Goal: Task Accomplishment & Management: Use online tool/utility

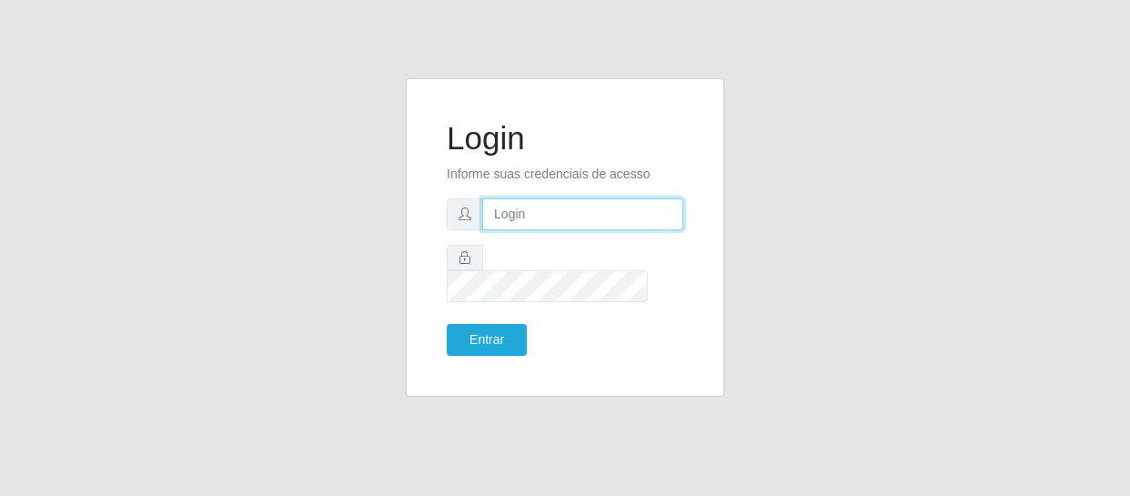
click at [490, 216] on input "text" at bounding box center [582, 214] width 201 height 32
type input "[EMAIL_ADDRESS][DOMAIN_NAME]"
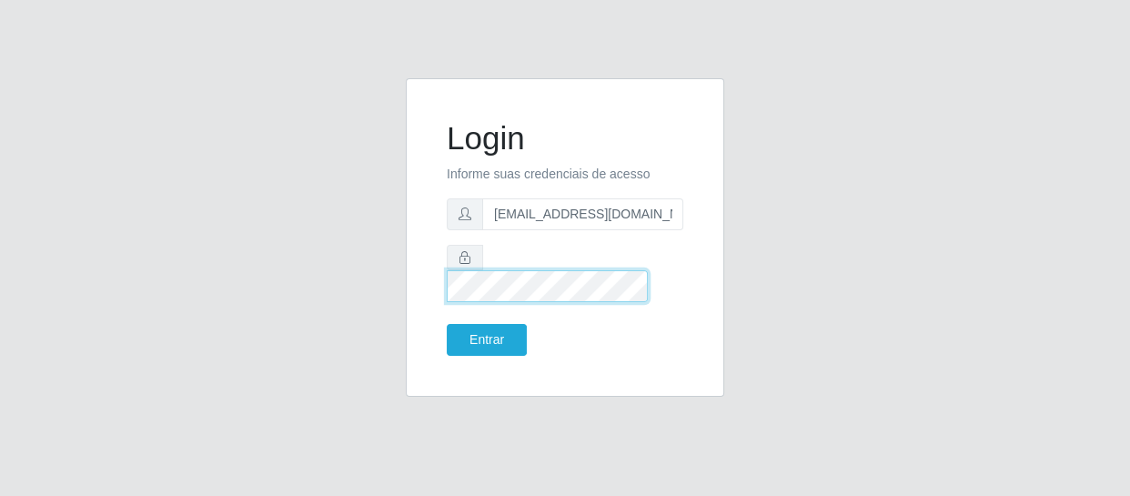
click at [447, 324] on button "Entrar" at bounding box center [487, 340] width 80 height 32
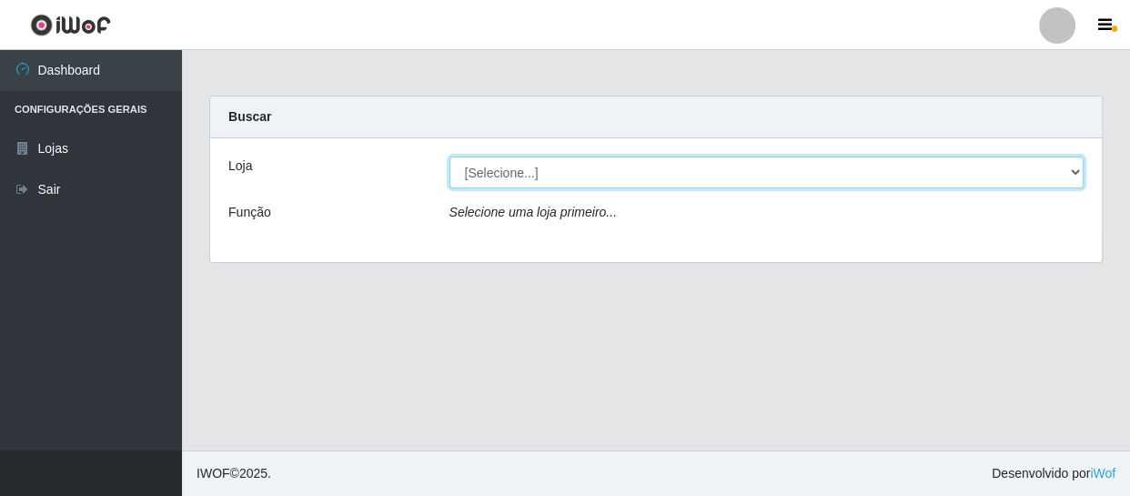
click at [1074, 167] on select "[Selecione...] SuperFácil Atacado - São Gonçalo do Amarante" at bounding box center [767, 173] width 635 height 32
select select "408"
click at [450, 157] on select "[Selecione...] SuperFácil Atacado - São Gonçalo do Amarante" at bounding box center [767, 173] width 635 height 32
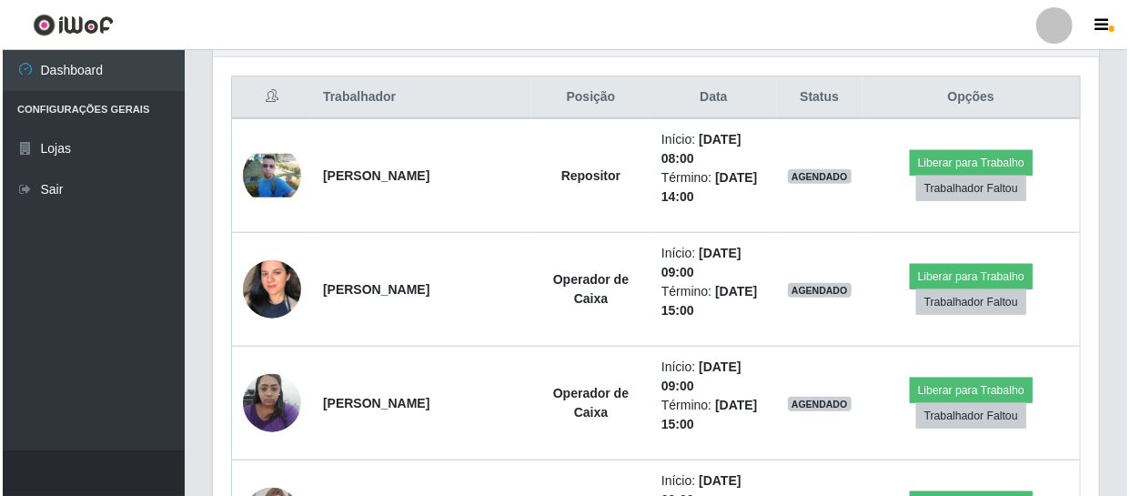
scroll to position [662, 0]
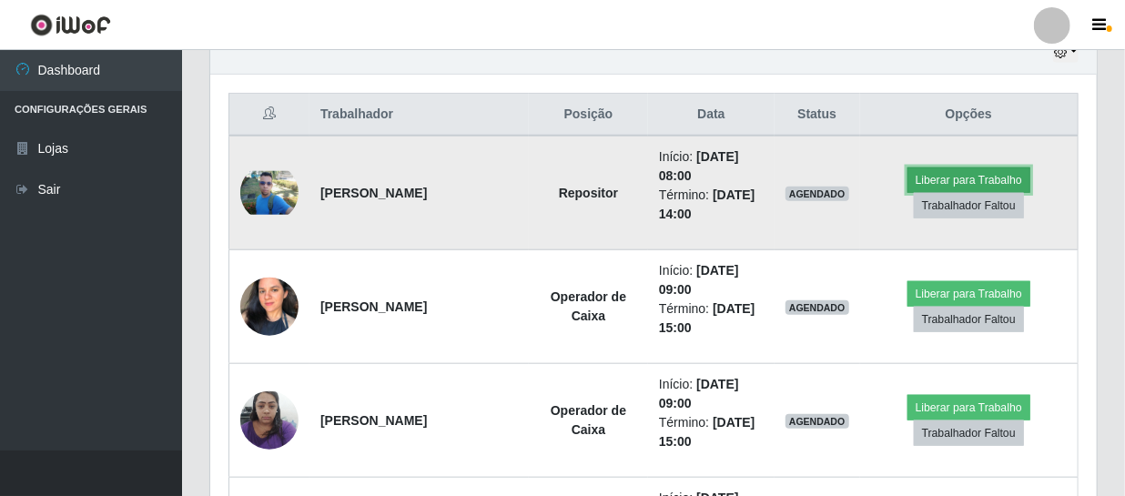
click at [948, 176] on button "Liberar para Trabalho" at bounding box center [968, 179] width 123 height 25
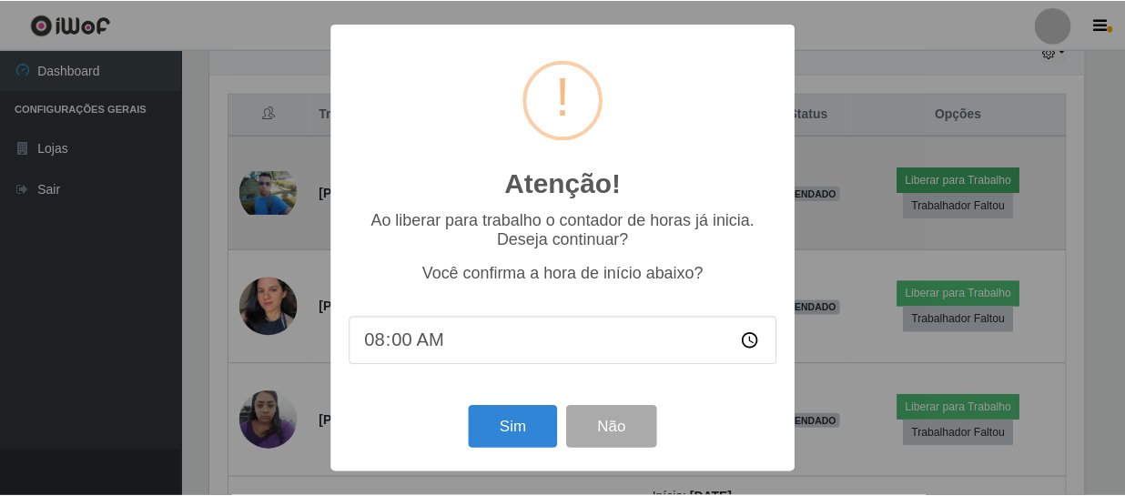
scroll to position [378, 878]
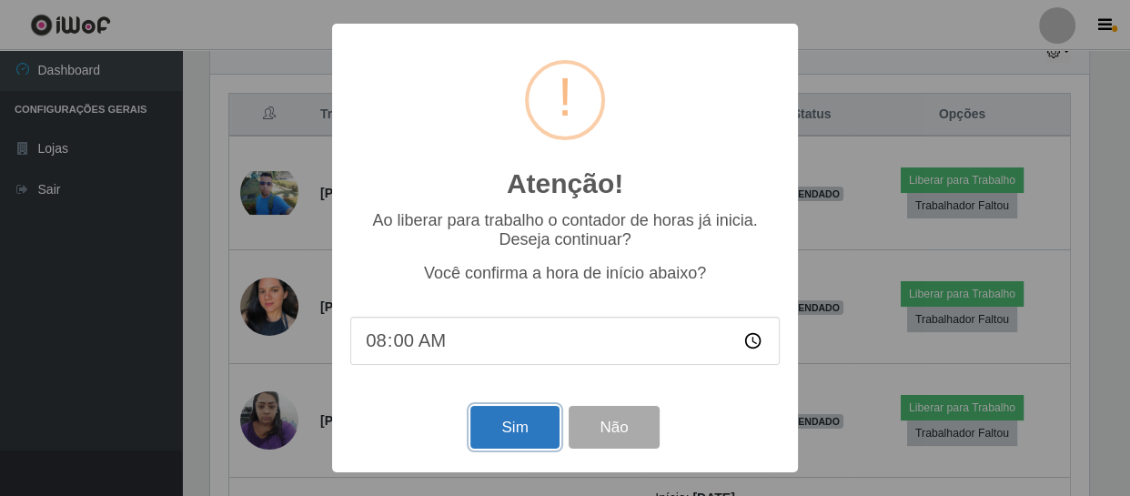
click at [484, 427] on button "Sim" at bounding box center [514, 427] width 88 height 43
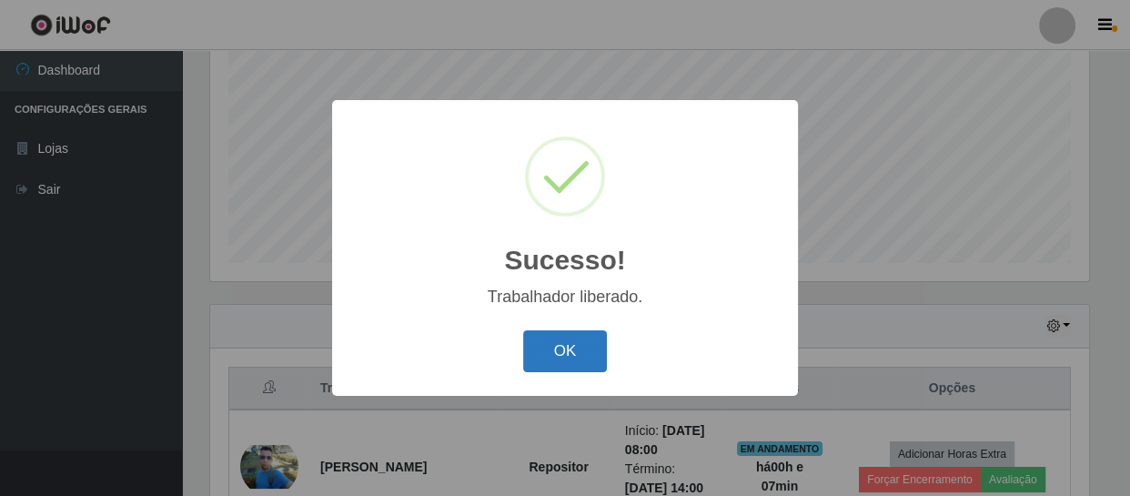
click at [579, 362] on button "OK" at bounding box center [565, 351] width 85 height 43
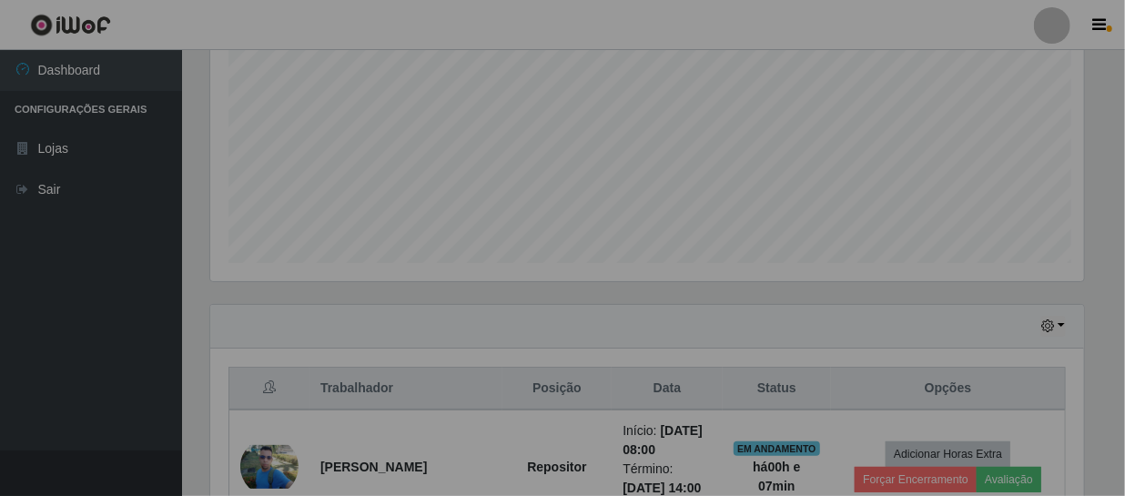
scroll to position [378, 886]
